Goal: Book appointment/travel/reservation

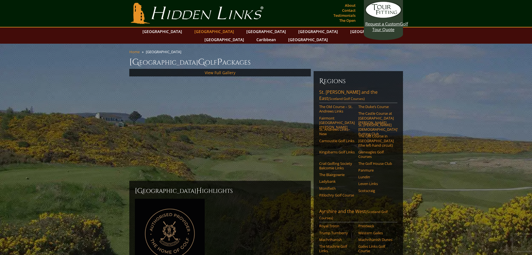
click at [201, 31] on link "[GEOGRAPHIC_DATA]" at bounding box center [214, 31] width 45 height 8
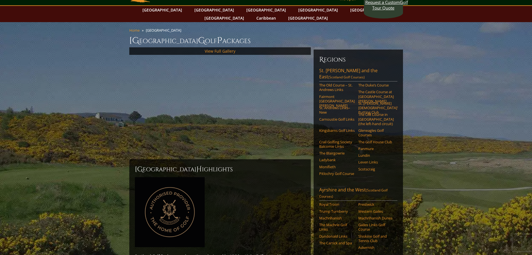
scroll to position [87, 0]
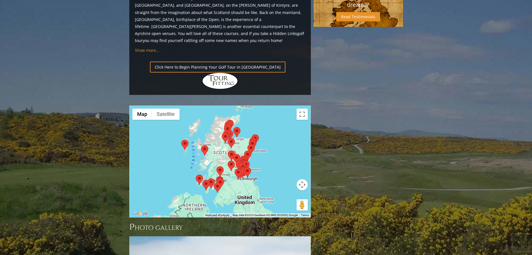
scroll to position [615, 0]
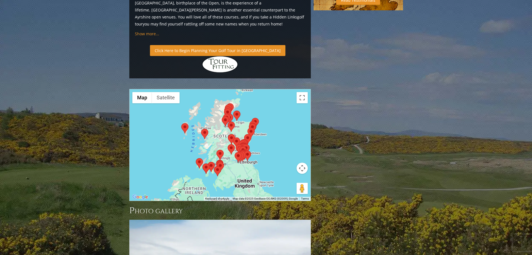
click at [210, 45] on link "Click Here to Begin Planning Your Golf Tour in [GEOGRAPHIC_DATA]" at bounding box center [218, 50] width 136 height 11
